Goal: Task Accomplishment & Management: Manage account settings

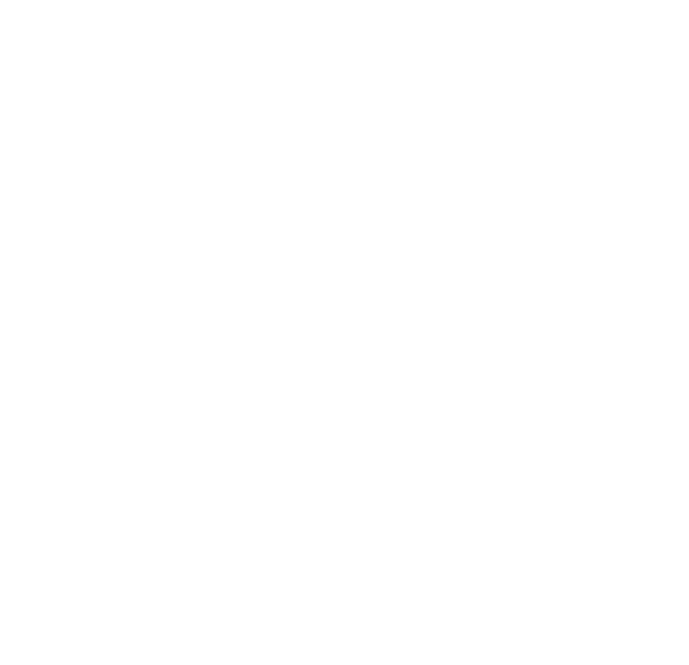
type input "**********"
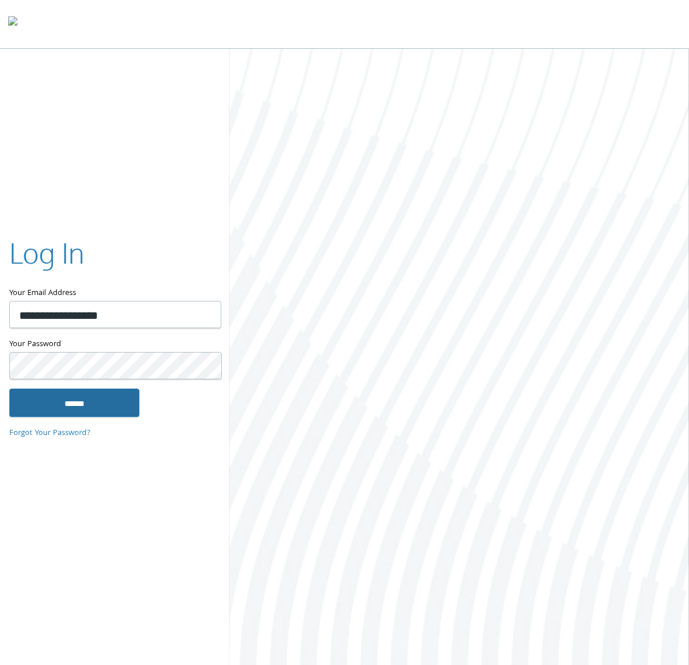
click at [123, 410] on input "******" at bounding box center [74, 403] width 130 height 28
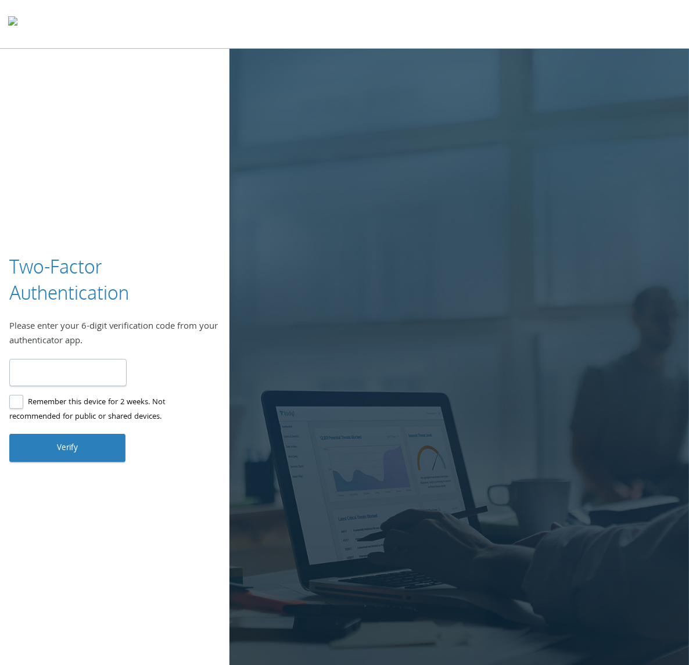
type input "******"
